Goal: Task Accomplishment & Management: Manage account settings

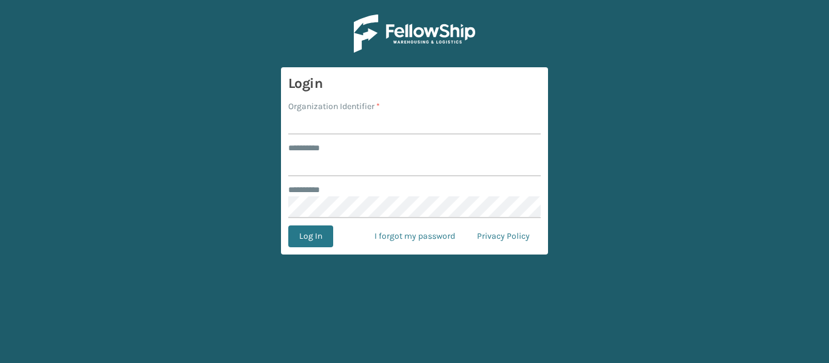
drag, startPoint x: 621, startPoint y: 0, endPoint x: 202, endPoint y: 19, distance: 419.1
click at [202, 19] on main "Login Organization Identifier * ******** * ******** * Log In I forgot my passwo…" at bounding box center [414, 181] width 829 height 363
click at [758, 51] on main "Login Organization Identifier * ******** * ******** * Log In I forgot my passwo…" at bounding box center [414, 181] width 829 height 363
click at [738, 81] on main "Login Organization Identifier * ******** * ******** * Log In I forgot my passwo…" at bounding box center [414, 181] width 829 height 363
click at [413, 118] on input "Organization Identifier *" at bounding box center [414, 124] width 252 height 22
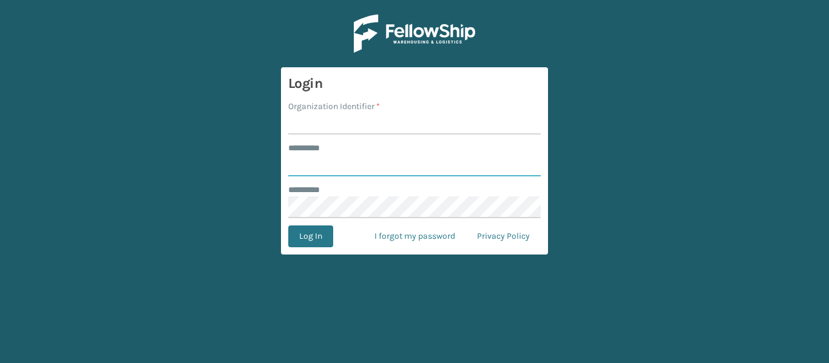
click at [359, 164] on input "******** *" at bounding box center [414, 166] width 252 height 22
paste input "**********"
type input "**********"
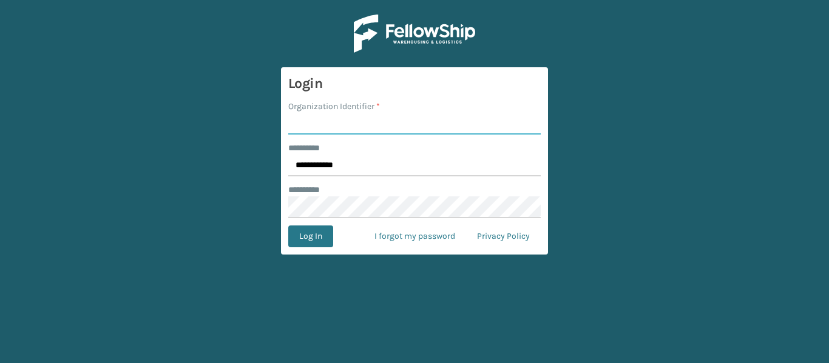
click at [328, 121] on input "Organization Identifier *" at bounding box center [414, 124] width 252 height 22
paste input "WindGap"
type input "WindGap"
click at [323, 232] on button "Log In" at bounding box center [310, 237] width 45 height 22
paste input "WindGap (Iron Mountain)"
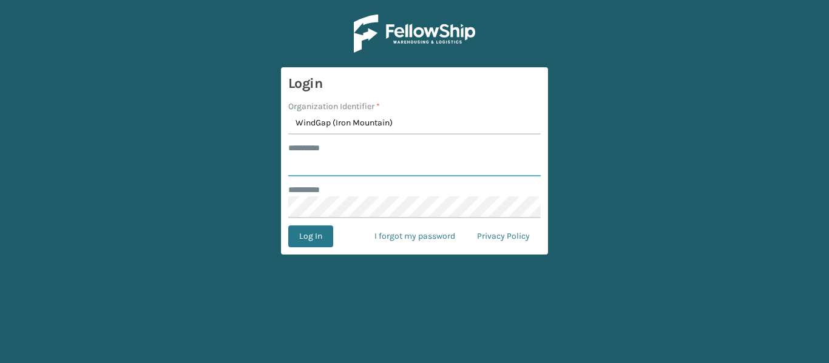
type input "WindGap (Iron Mountain)"
click at [439, 167] on input "******** *" at bounding box center [414, 166] width 252 height 22
paste input "******"
click at [297, 163] on input "******" at bounding box center [414, 166] width 252 height 22
type input "******"
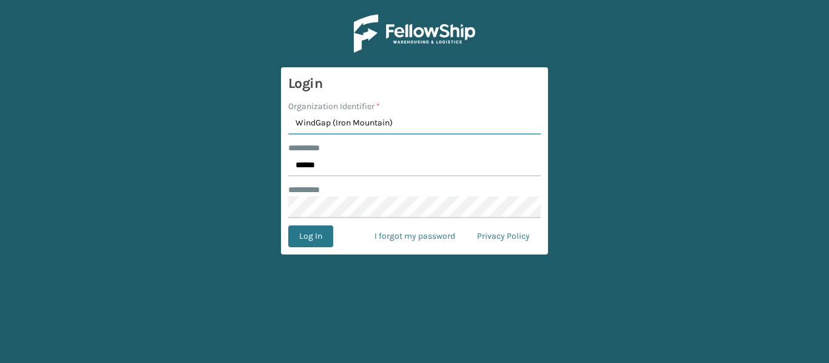
click at [297, 126] on input "WindGap (Iron Mountain)" at bounding box center [414, 124] width 252 height 22
click at [348, 196] on div "******** *" at bounding box center [414, 201] width 252 height 35
click at [304, 234] on button "Log In" at bounding box center [310, 237] width 45 height 22
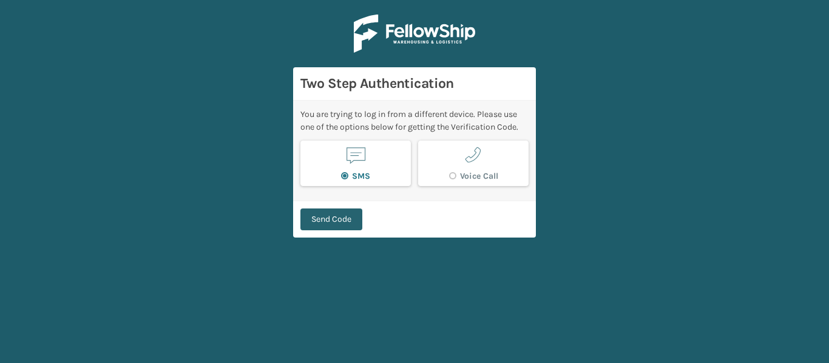
click at [336, 221] on button "Send Code" at bounding box center [331, 220] width 62 height 22
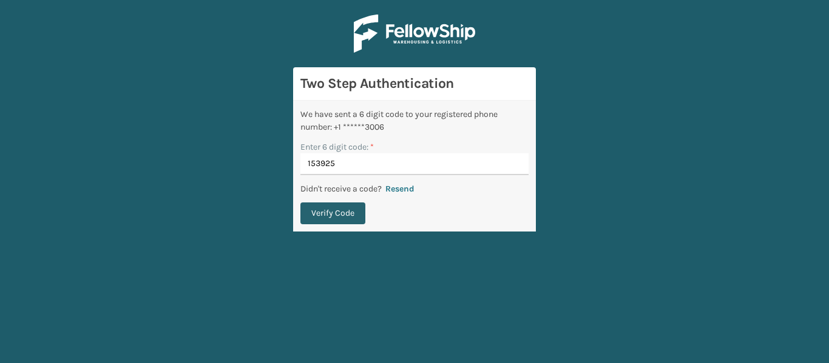
type input "153925"
click at [331, 213] on button "Verify Code" at bounding box center [332, 214] width 65 height 22
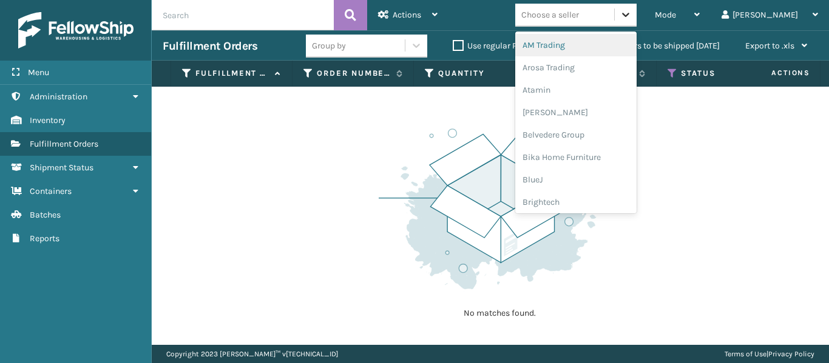
click at [632, 15] on icon at bounding box center [626, 14] width 12 height 12
click at [637, 13] on div at bounding box center [626, 15] width 22 height 22
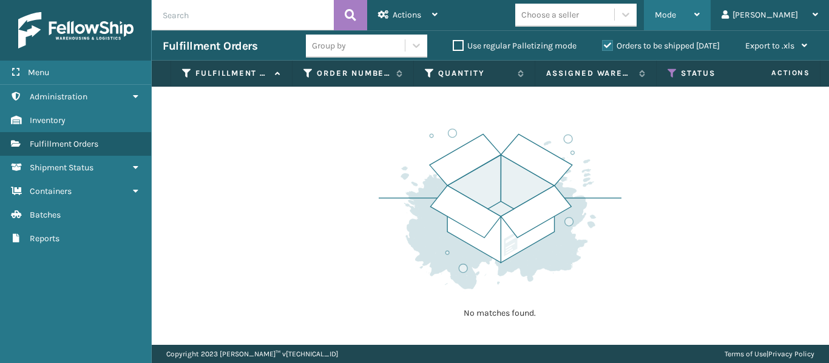
click at [700, 10] on div "Mode" at bounding box center [677, 15] width 45 height 30
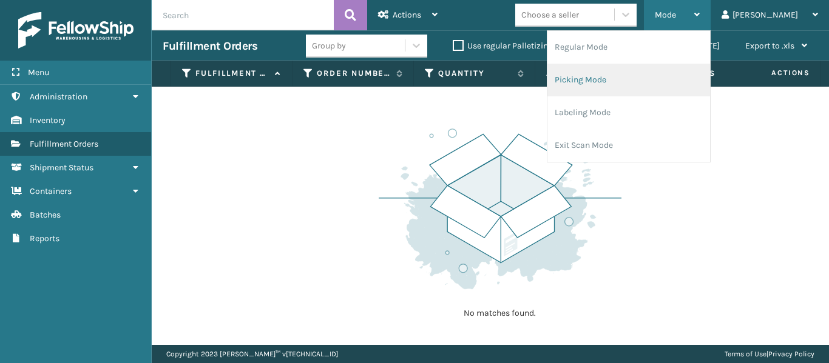
click at [648, 71] on li "Picking Mode" at bounding box center [628, 80] width 163 height 33
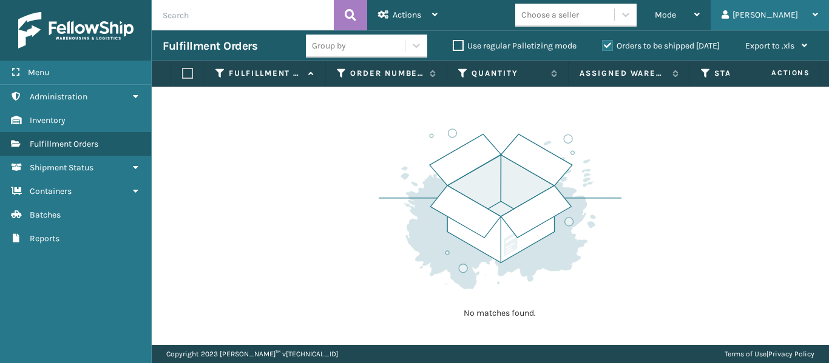
click at [806, 12] on div "Joshua" at bounding box center [769, 15] width 96 height 30
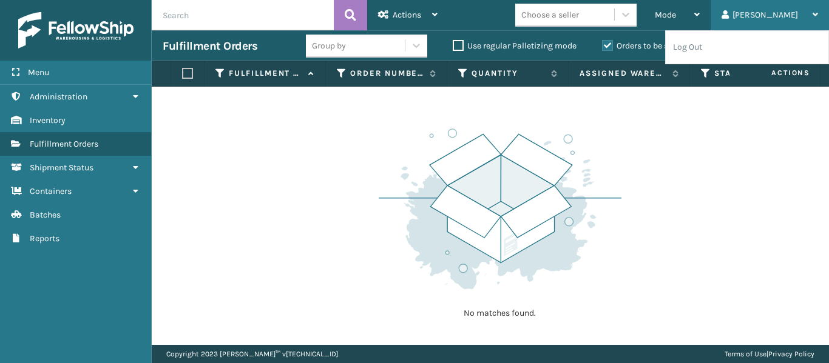
drag, startPoint x: 808, startPoint y: 12, endPoint x: 799, endPoint y: 16, distance: 9.8
click at [808, 12] on div "Joshua" at bounding box center [769, 15] width 96 height 30
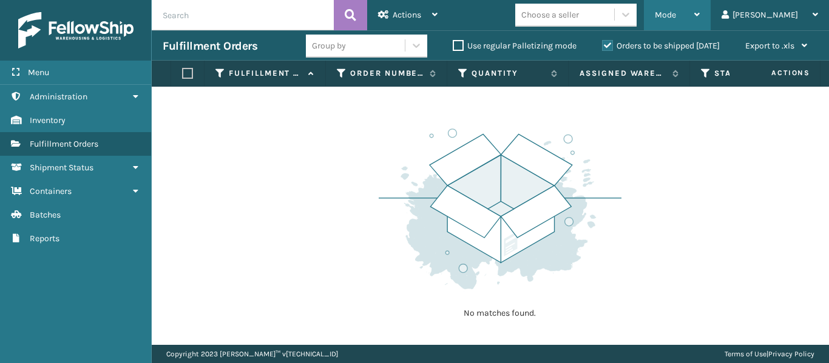
click at [700, 10] on icon at bounding box center [696, 14] width 5 height 8
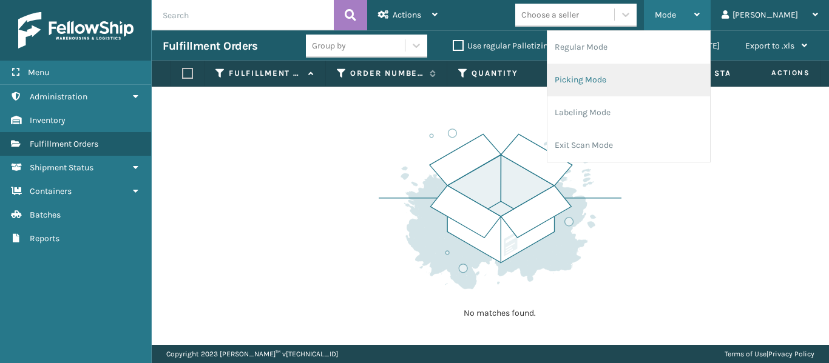
click at [650, 70] on li "Picking Mode" at bounding box center [628, 80] width 163 height 33
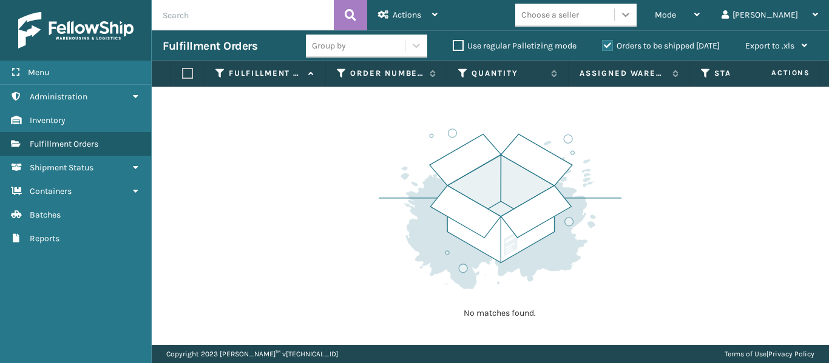
click at [632, 18] on icon at bounding box center [626, 14] width 12 height 12
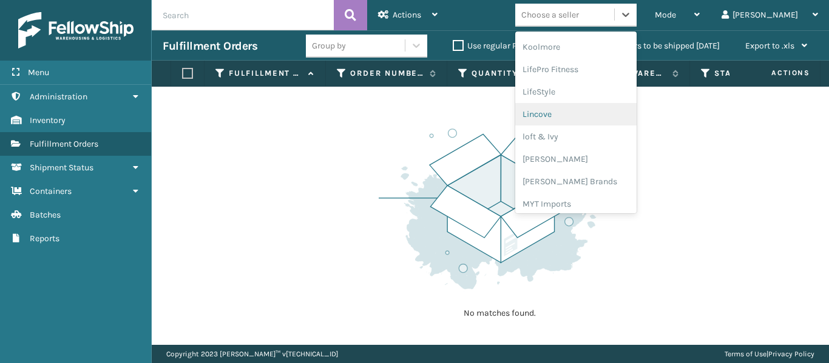
scroll to position [485, 0]
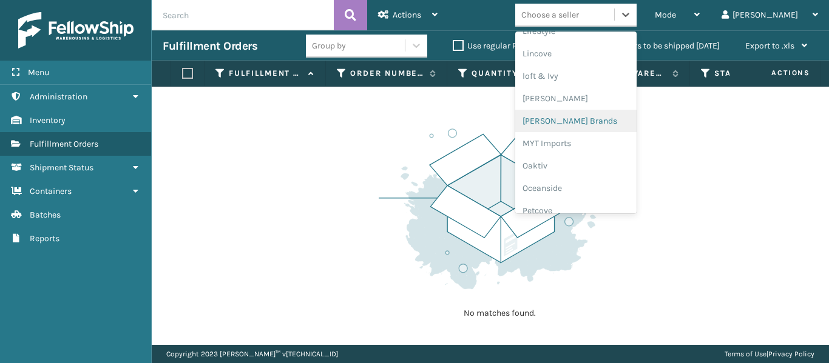
click at [608, 118] on div "Milliard Brands" at bounding box center [575, 121] width 121 height 22
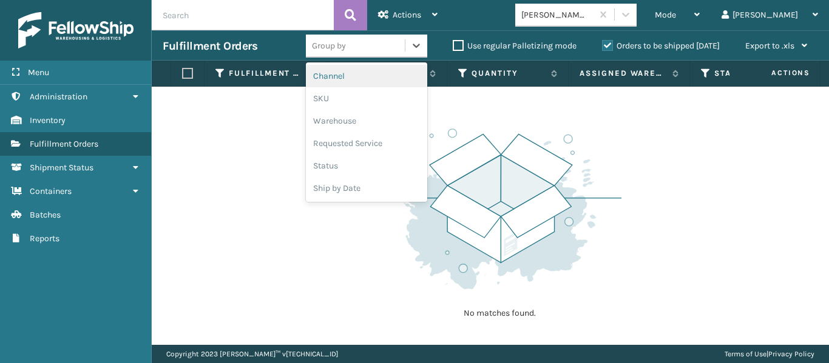
drag, startPoint x: 419, startPoint y: 50, endPoint x: 417, endPoint y: 58, distance: 8.0
click at [417, 58] on div "option Channel focused, 1 of 6. 6 results available. Use Up and Down to choose …" at bounding box center [562, 46] width 512 height 30
click at [363, 113] on div "Warehouse" at bounding box center [366, 121] width 121 height 22
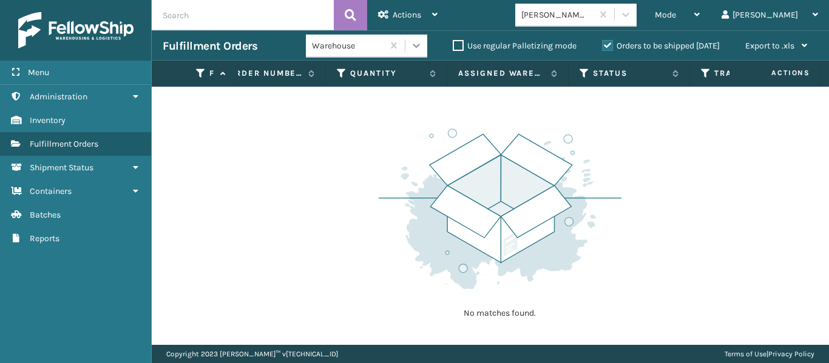
click at [417, 47] on icon at bounding box center [416, 45] width 12 height 12
click at [255, 168] on div "No matches found." at bounding box center [490, 216] width 677 height 259
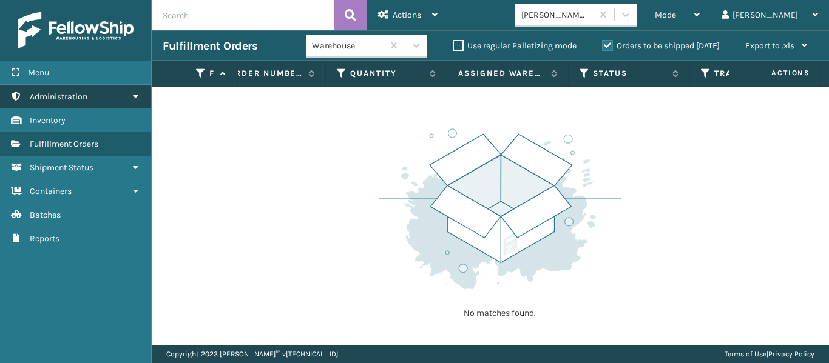
click at [90, 98] on link "Administration" at bounding box center [75, 97] width 151 height 24
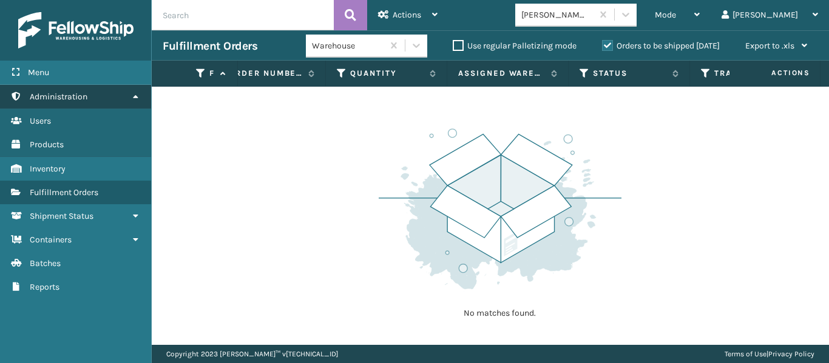
click at [91, 98] on link "Administration" at bounding box center [75, 97] width 151 height 24
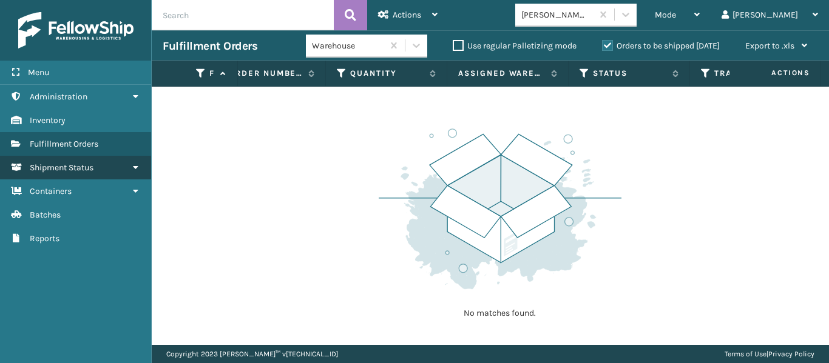
click at [106, 168] on link "Shipment Status" at bounding box center [75, 168] width 151 height 24
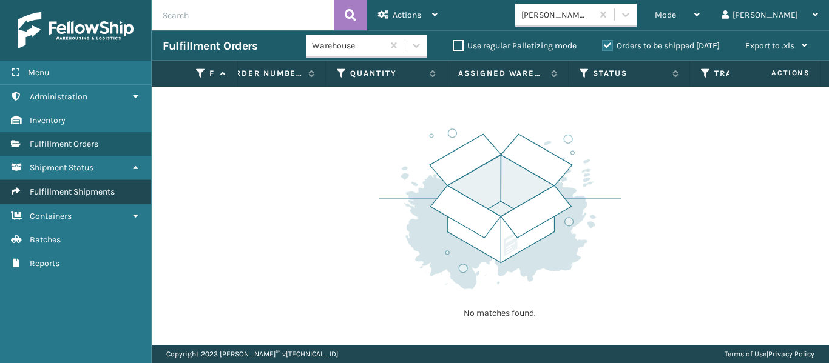
click at [104, 186] on link "Fulfillment Shipments" at bounding box center [75, 192] width 151 height 24
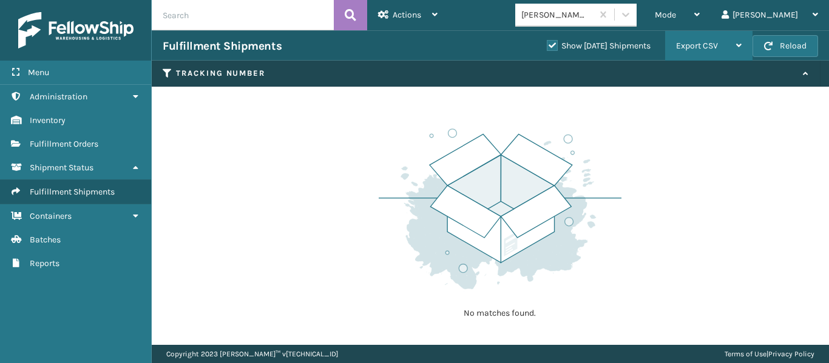
click at [717, 42] on span "Export CSV" at bounding box center [697, 46] width 42 height 10
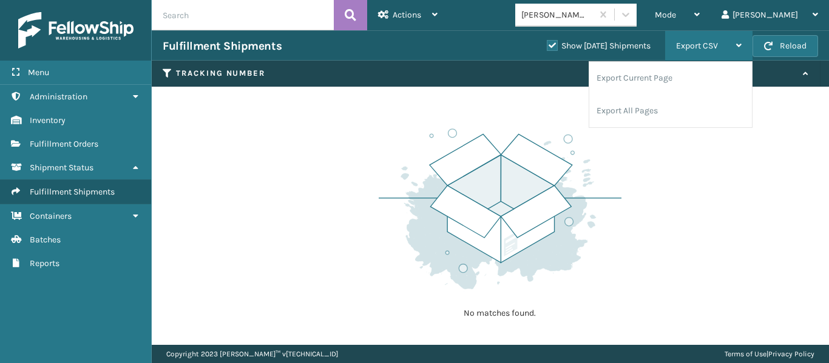
click at [717, 42] on span "Export CSV" at bounding box center [697, 46] width 42 height 10
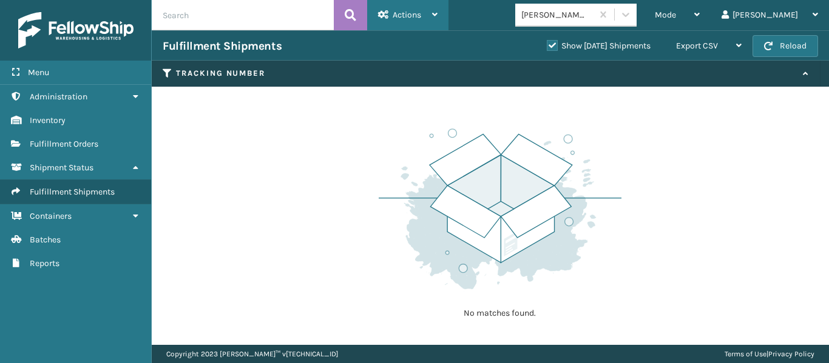
click at [411, 10] on span "Actions" at bounding box center [407, 15] width 29 height 10
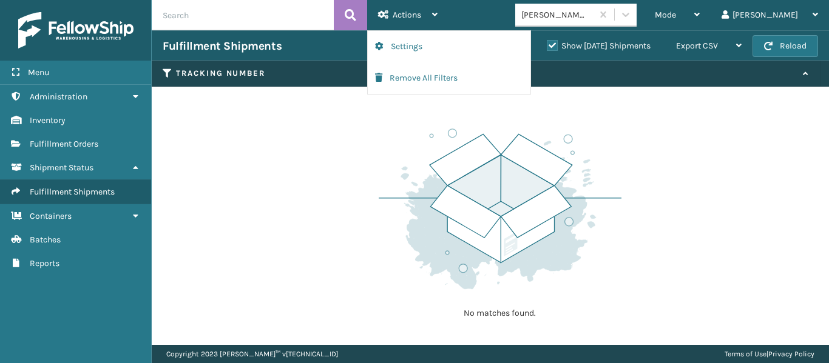
click at [300, 114] on div "No matches found." at bounding box center [490, 216] width 677 height 259
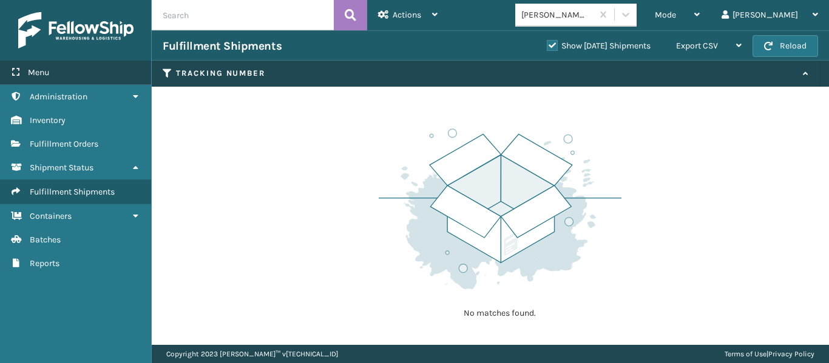
click at [69, 69] on div "Menu" at bounding box center [75, 73] width 151 height 24
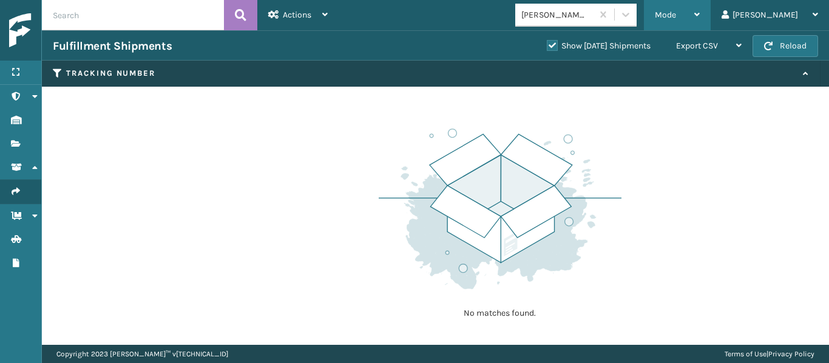
click at [700, 13] on div "Mode" at bounding box center [677, 15] width 45 height 30
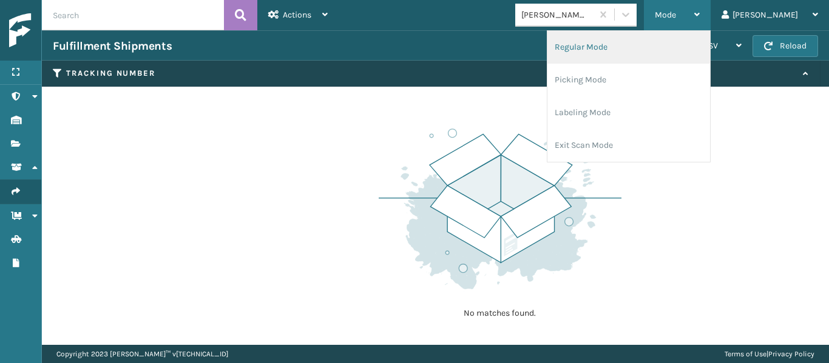
click at [649, 46] on li "Regular Mode" at bounding box center [628, 47] width 163 height 33
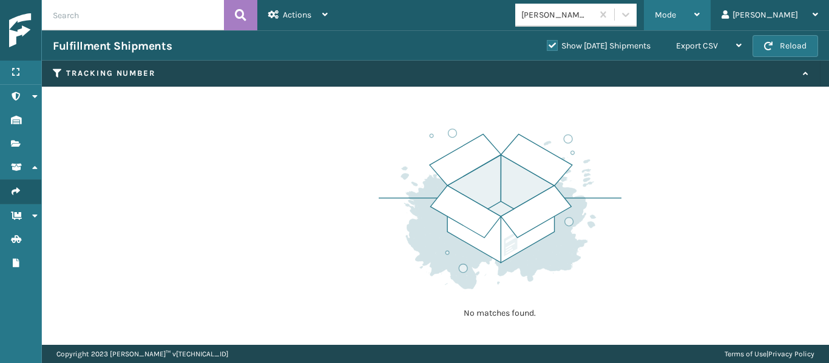
click at [676, 13] on span "Mode" at bounding box center [665, 15] width 21 height 10
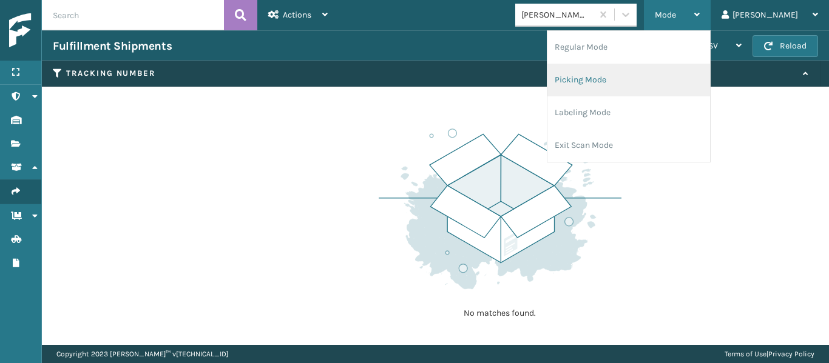
click at [674, 76] on li "Picking Mode" at bounding box center [628, 80] width 163 height 33
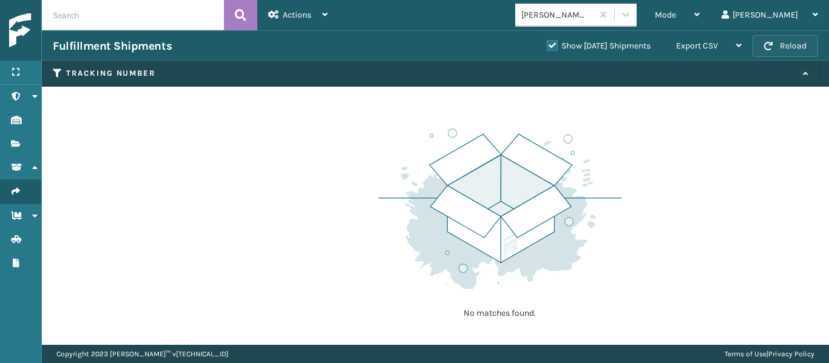
click at [777, 41] on button "Reload" at bounding box center [785, 46] width 66 height 22
click at [35, 92] on icon at bounding box center [35, 96] width 10 height 8
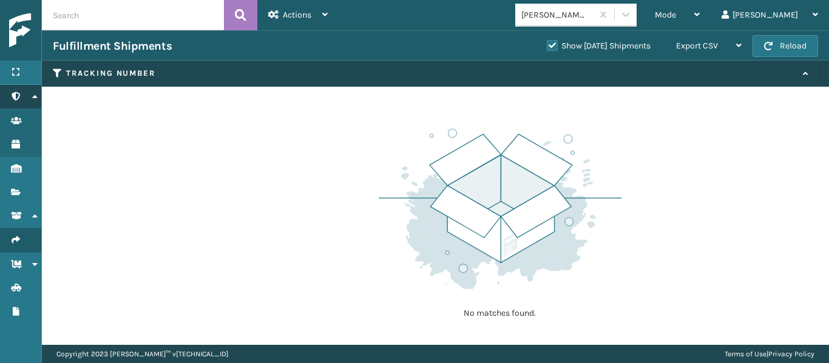
click at [35, 94] on icon at bounding box center [35, 96] width 10 height 8
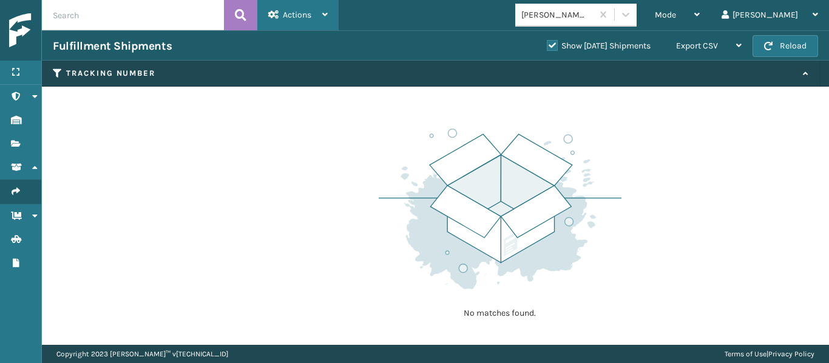
click at [317, 18] on div "Actions" at bounding box center [297, 15] width 59 height 30
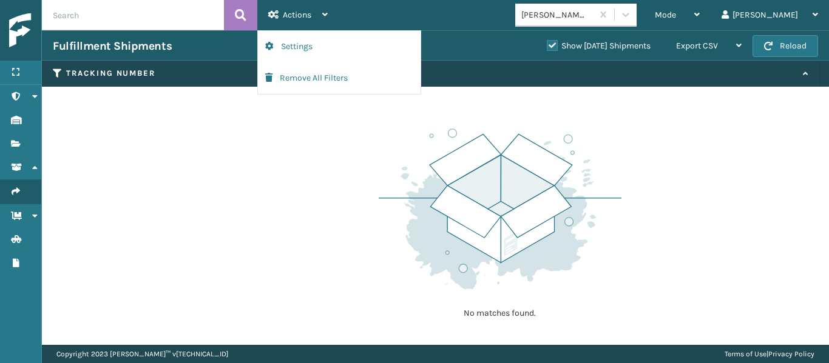
click at [316, 132] on div "No matches found." at bounding box center [435, 216] width 787 height 259
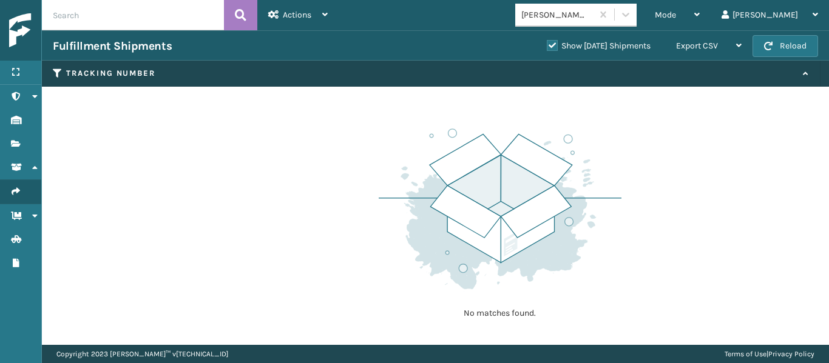
click at [547, 44] on label "Show Yesterday Shipments" at bounding box center [599, 46] width 104 height 10
click at [547, 44] on input "Show Yesterday Shipments" at bounding box center [547, 43] width 1 height 8
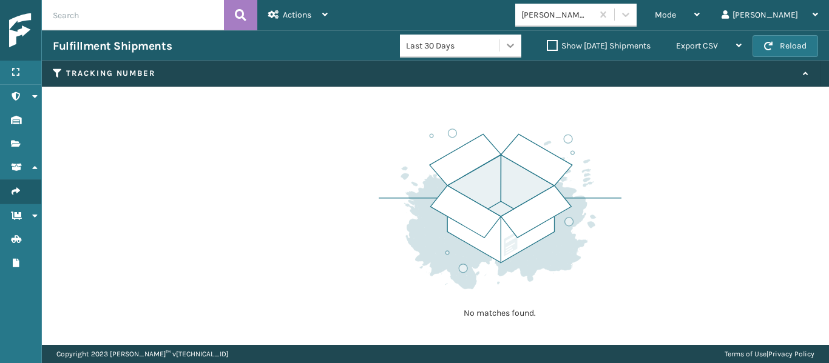
click at [504, 47] on icon at bounding box center [510, 45] width 12 height 12
click at [676, 18] on span "Mode" at bounding box center [665, 15] width 21 height 10
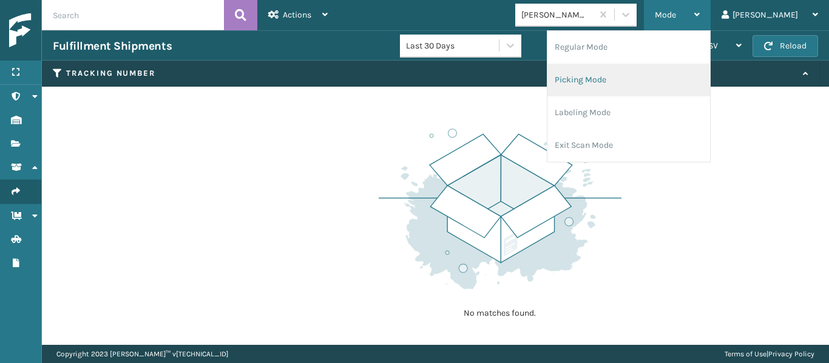
click at [641, 78] on li "Picking Mode" at bounding box center [628, 80] width 163 height 33
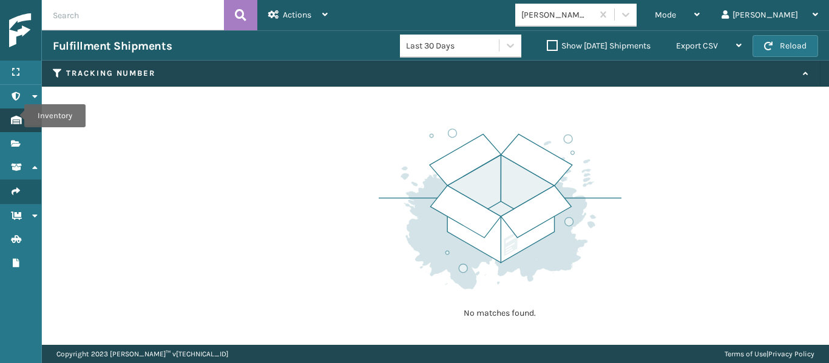
click at [16, 116] on icon "Inventory" at bounding box center [16, 120] width 10 height 8
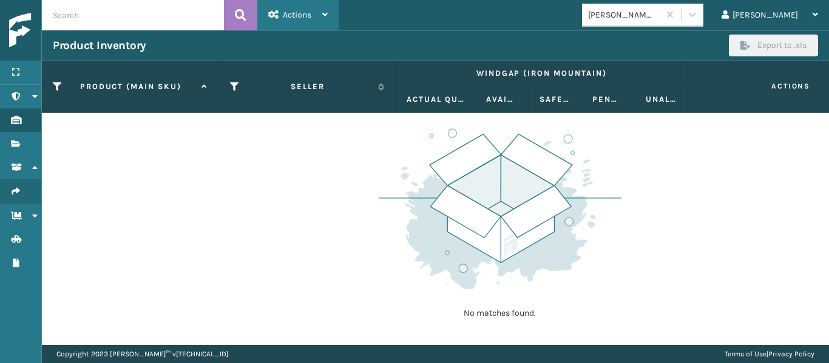
click at [317, 7] on div "Actions" at bounding box center [297, 15] width 59 height 30
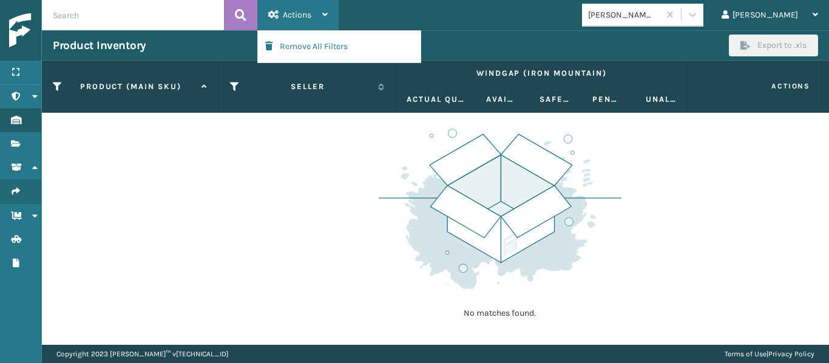
click at [316, 8] on div "Actions" at bounding box center [297, 15] width 59 height 30
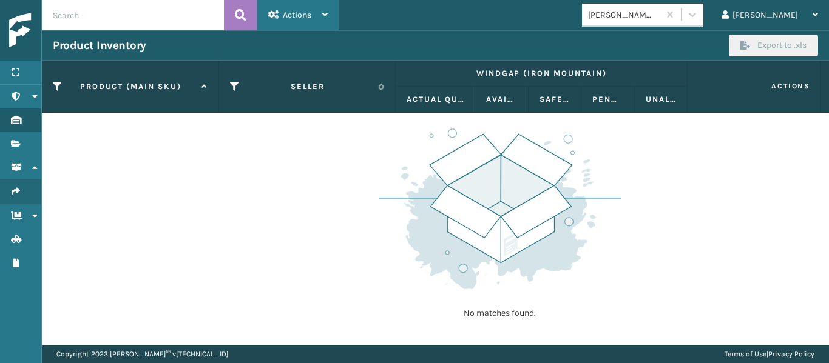
click at [316, 8] on div "Actions" at bounding box center [297, 15] width 59 height 30
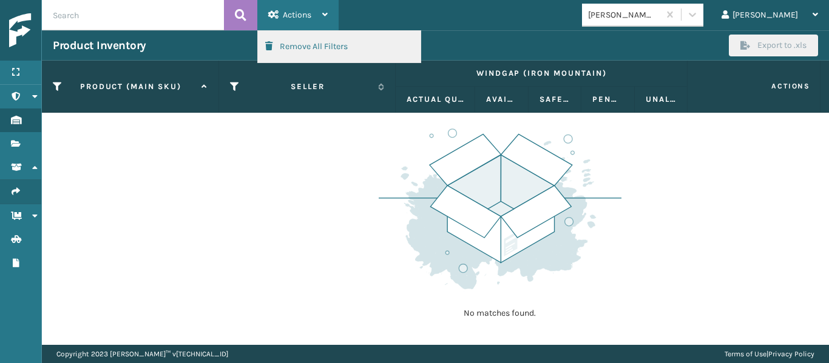
click at [313, 44] on button "Remove All Filters" at bounding box center [339, 47] width 163 height 32
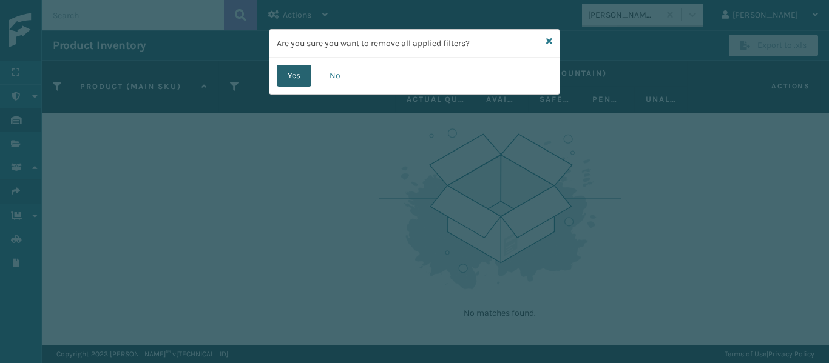
click at [296, 70] on button "Yes" at bounding box center [294, 76] width 35 height 22
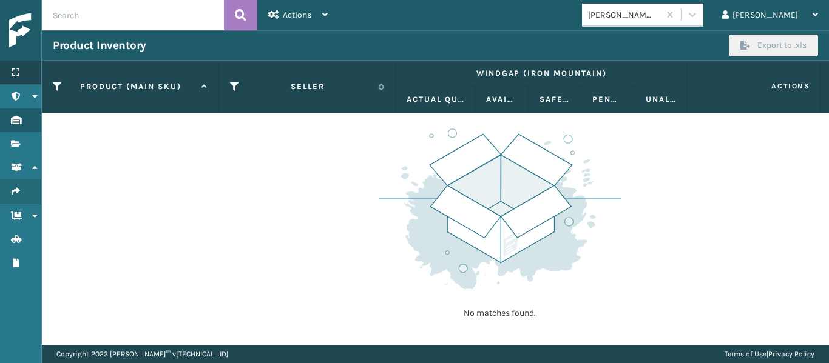
click at [16, 71] on icon at bounding box center [16, 72] width 10 height 8
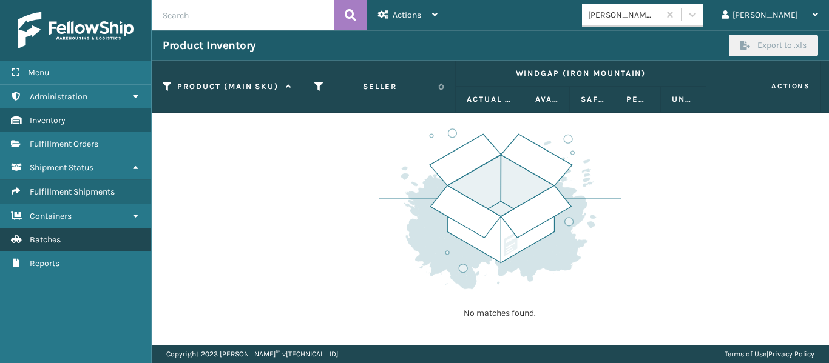
click at [47, 234] on link "Administration Batches" at bounding box center [75, 240] width 151 height 24
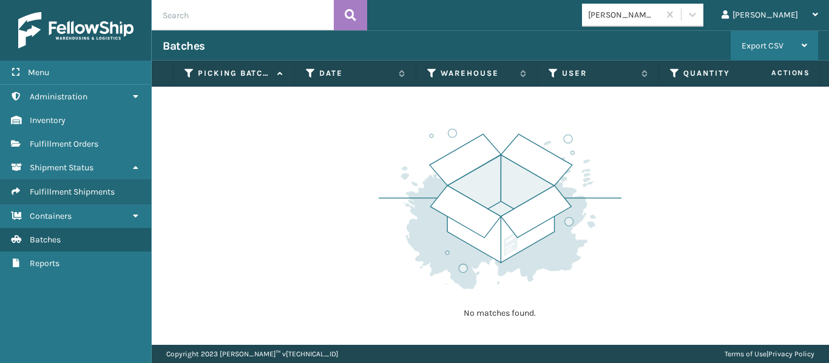
click at [797, 46] on div "Export CSV" at bounding box center [775, 46] width 66 height 30
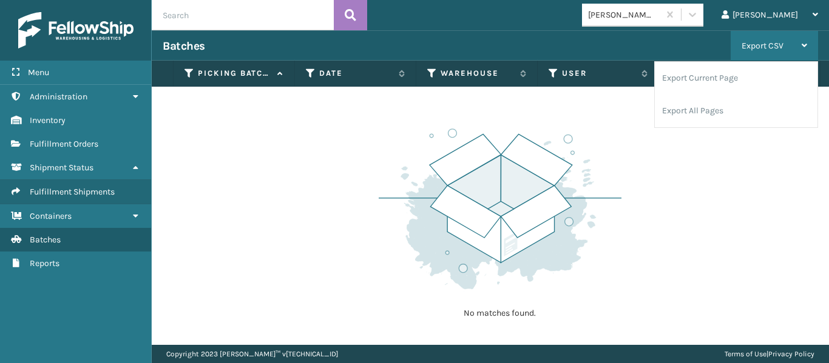
click at [797, 46] on div "Export CSV" at bounding box center [775, 46] width 66 height 30
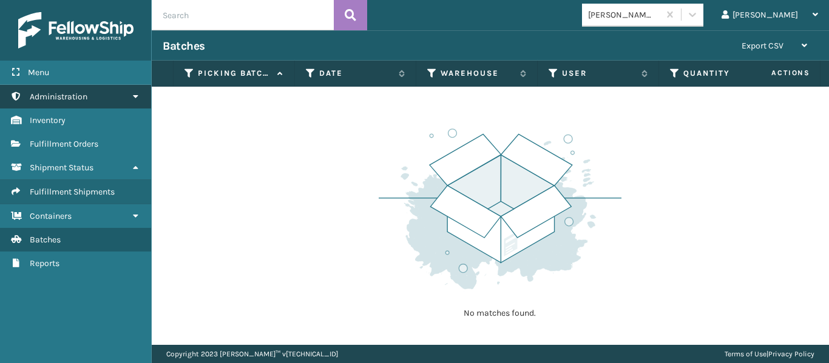
click at [76, 87] on link "Administration" at bounding box center [75, 97] width 151 height 24
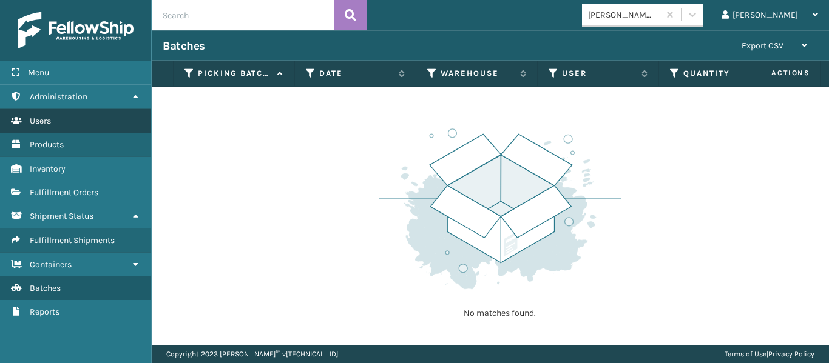
click at [46, 115] on link "Users" at bounding box center [75, 121] width 151 height 24
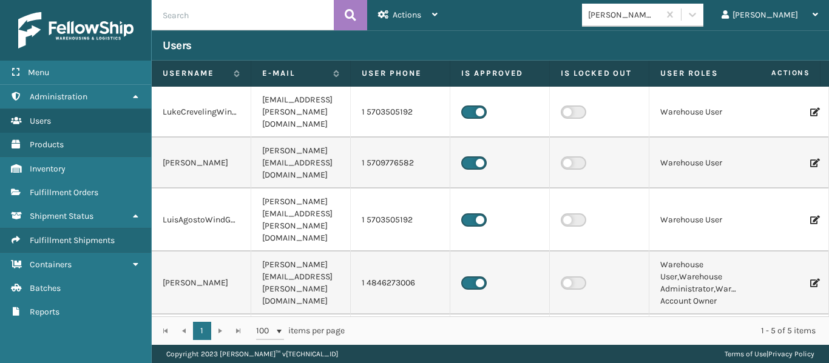
click at [810, 279] on icon at bounding box center [813, 283] width 7 height 8
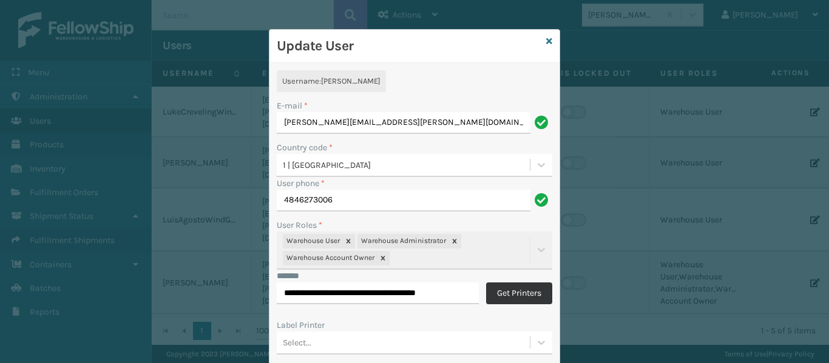
click at [513, 286] on button "Get Printers" at bounding box center [519, 294] width 66 height 22
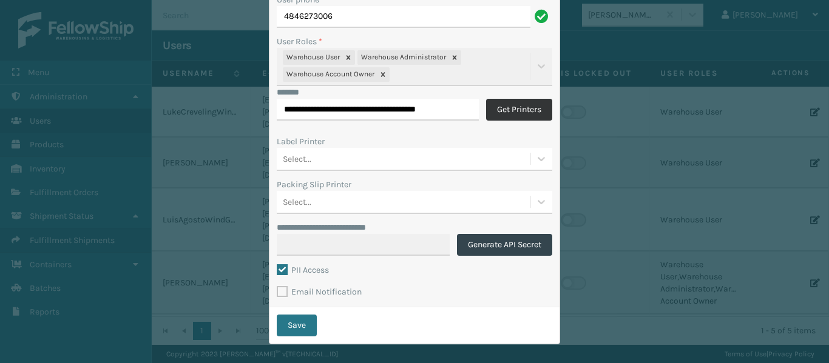
scroll to position [194, 0]
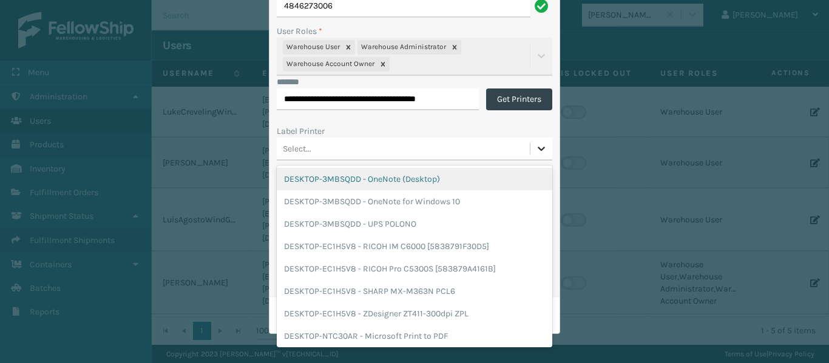
click at [542, 146] on icon at bounding box center [541, 149] width 12 height 12
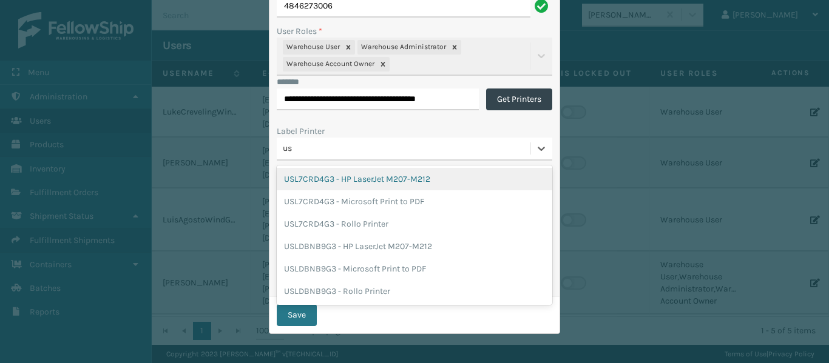
scroll to position [0, 0]
type input "u"
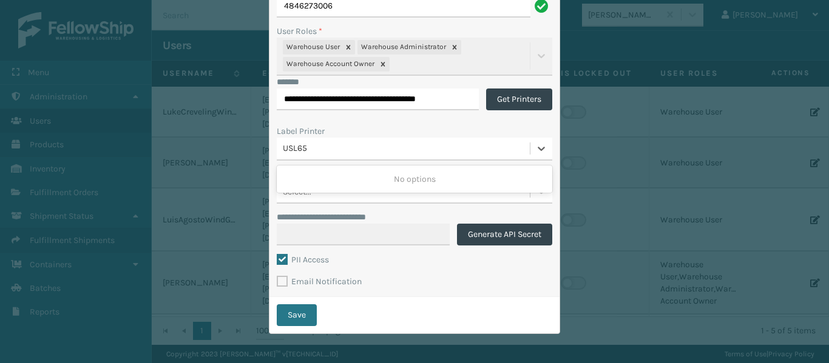
type input "USL65"
click at [550, 192] on div "**********" at bounding box center [414, 83] width 290 height 428
click at [583, 132] on div "**********" at bounding box center [414, 181] width 829 height 363
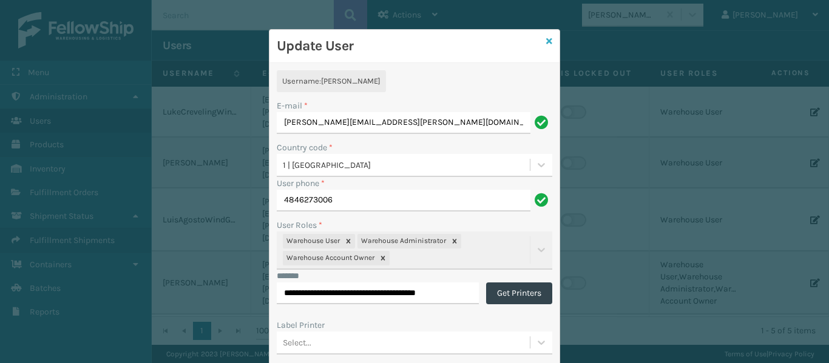
click at [546, 39] on icon at bounding box center [549, 41] width 6 height 8
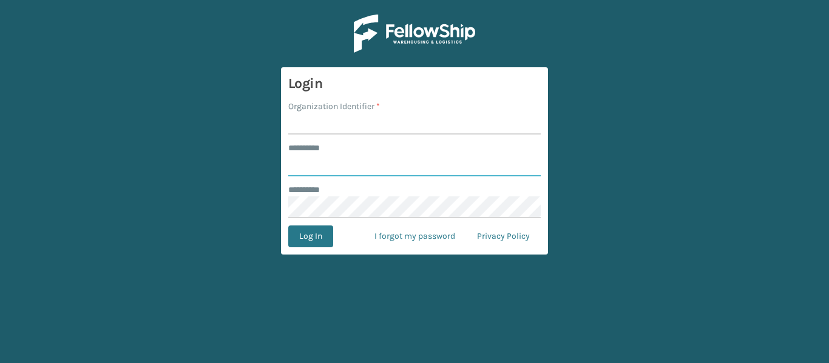
type input "******"
type input "WindGap"
click at [288, 226] on button "Log In" at bounding box center [310, 237] width 45 height 22
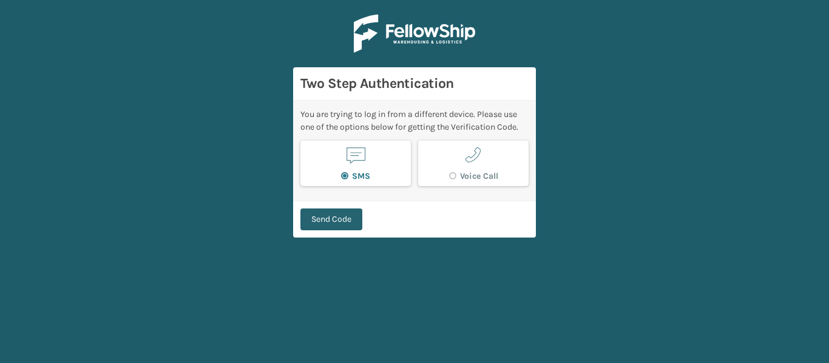
click at [337, 212] on button "Send Code" at bounding box center [331, 220] width 62 height 22
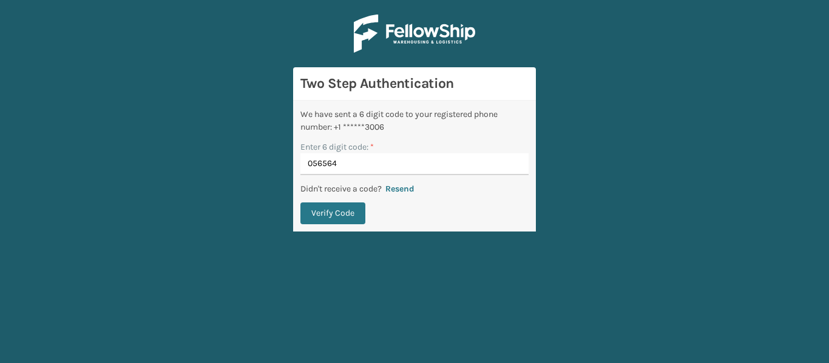
type input "056564"
click at [300, 203] on button "Verify Code" at bounding box center [332, 214] width 65 height 22
